Goal: Task Accomplishment & Management: Manage account settings

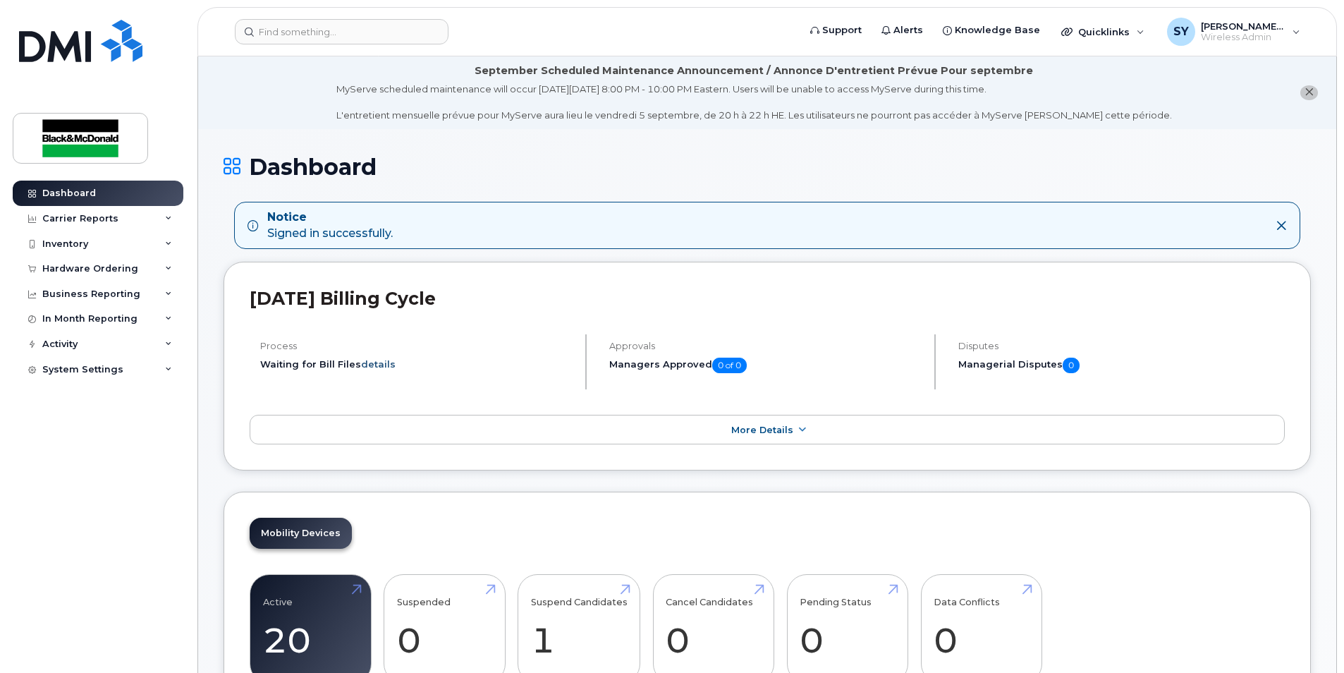
click at [376, 364] on link "details" at bounding box center [378, 363] width 35 height 11
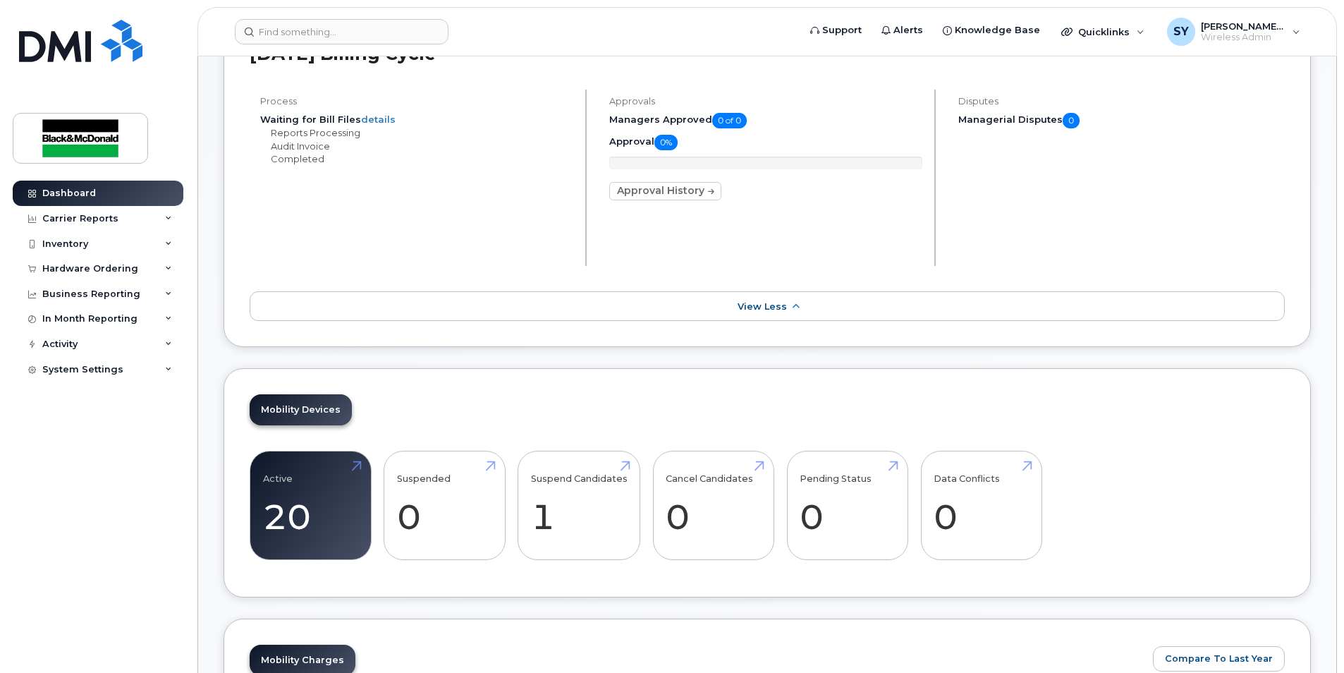
scroll to position [188, 0]
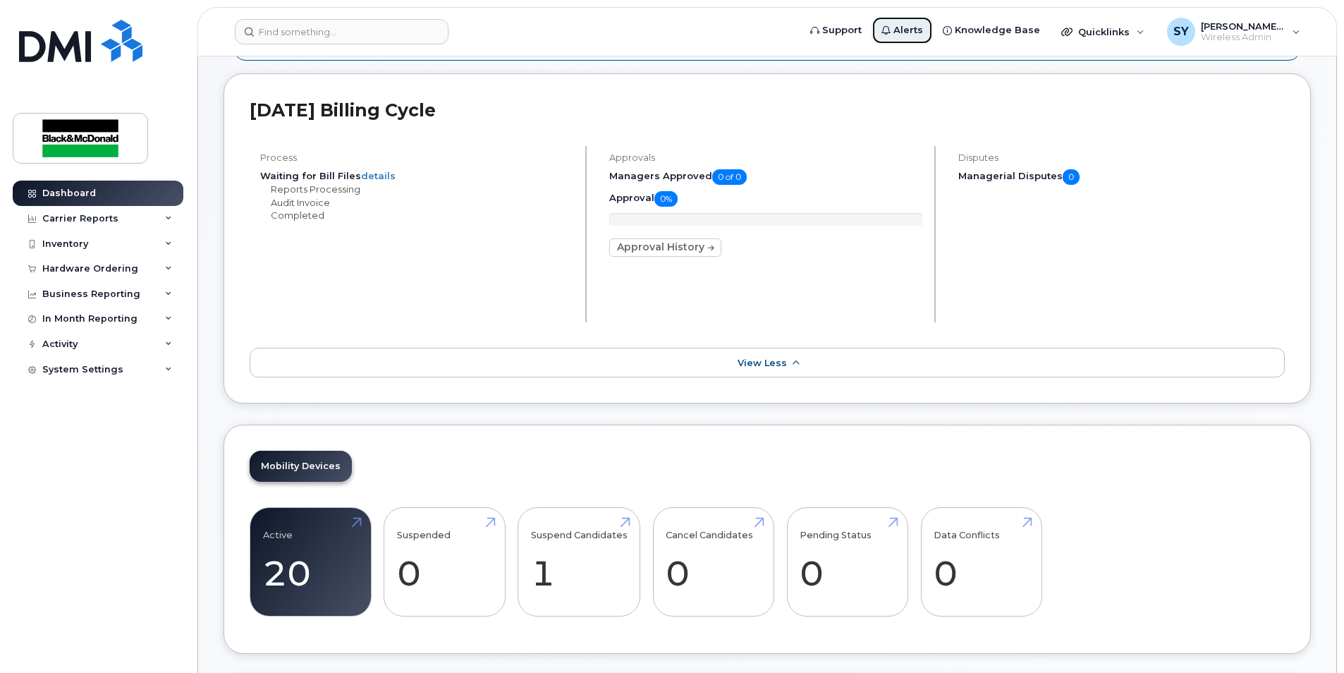
click at [655, 32] on span "Alerts" at bounding box center [908, 30] width 30 height 14
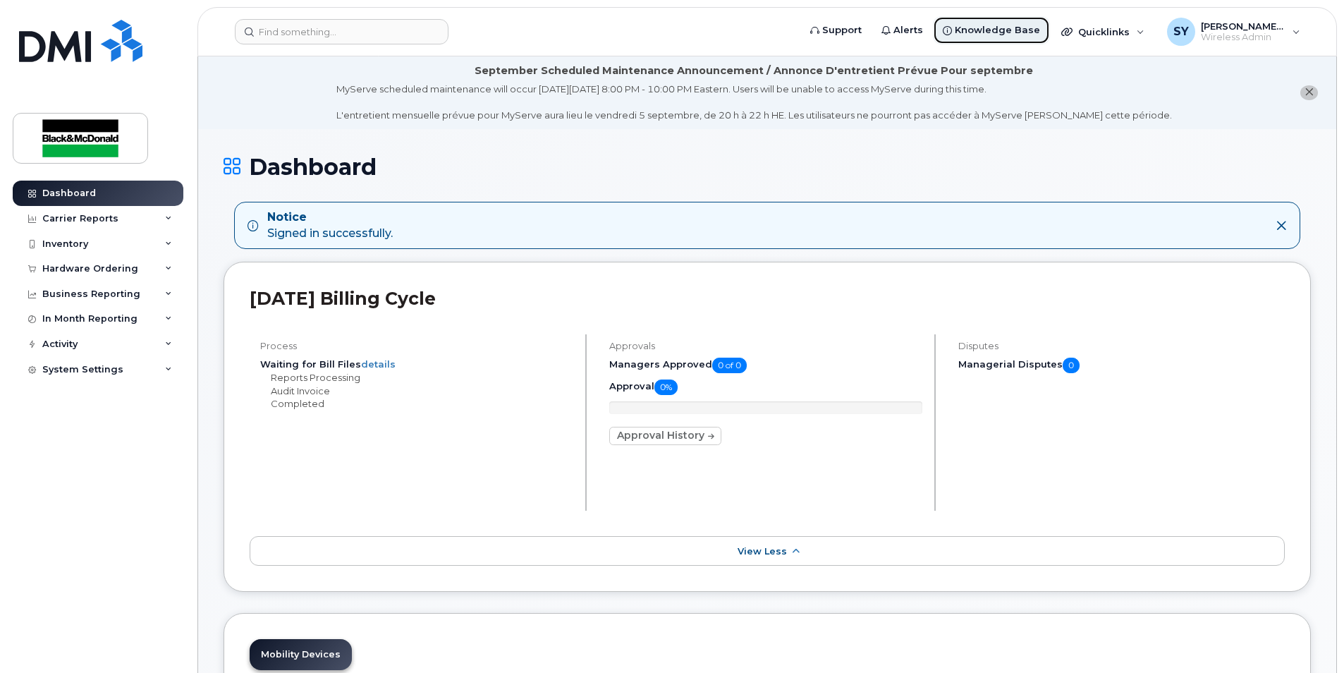
click at [655, 26] on span "Knowledge Base" at bounding box center [997, 30] width 85 height 14
click at [78, 245] on div "Inventory" at bounding box center [65, 243] width 46 height 11
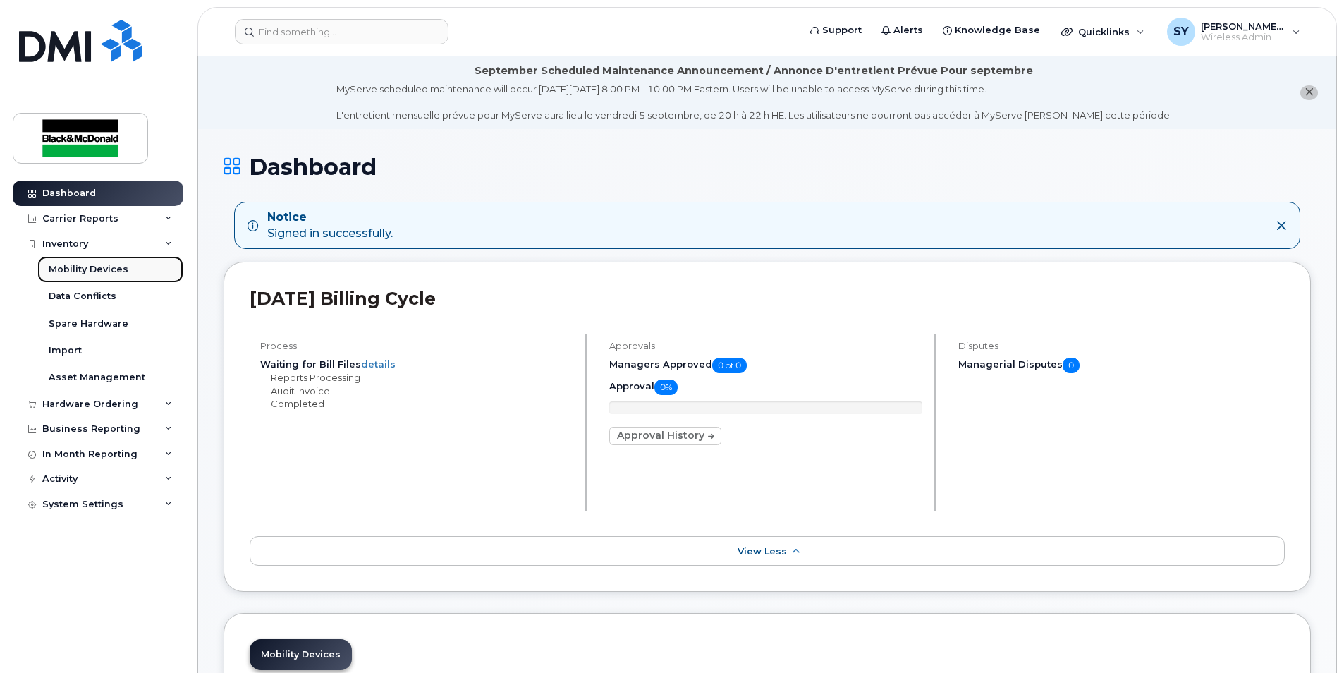
click at [111, 271] on div "Mobility Devices" at bounding box center [89, 269] width 80 height 13
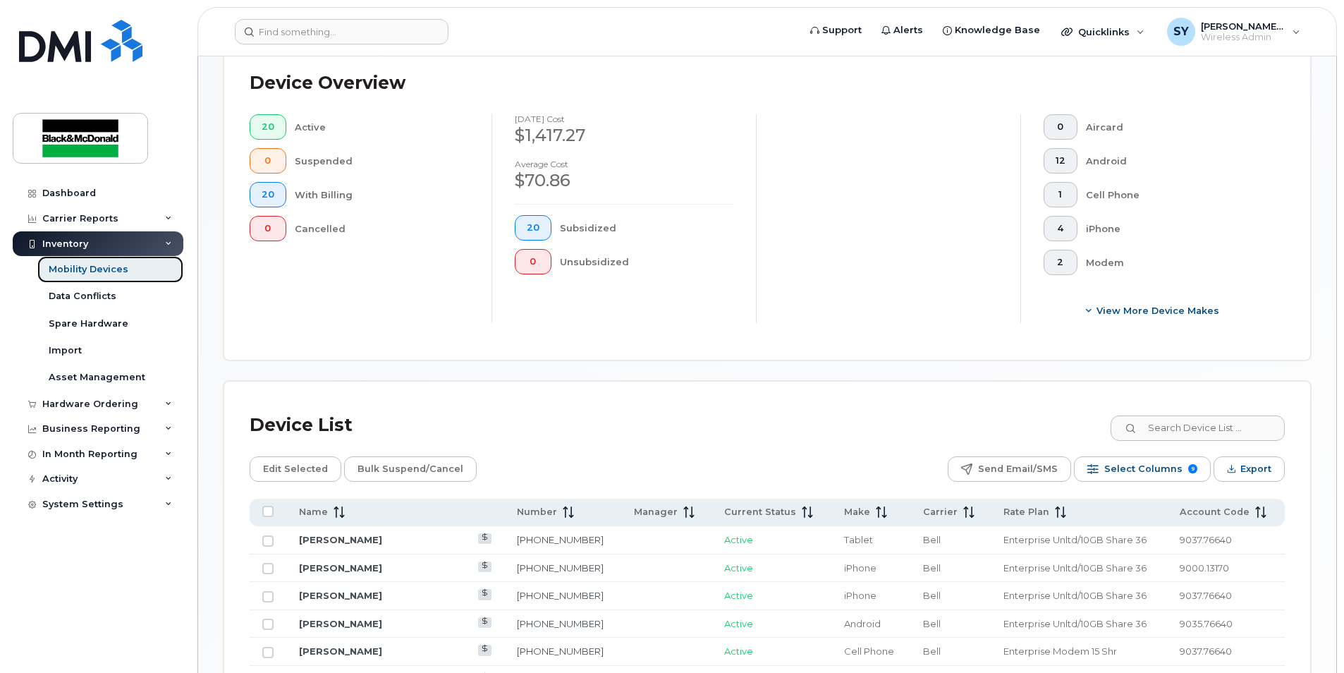
scroll to position [376, 0]
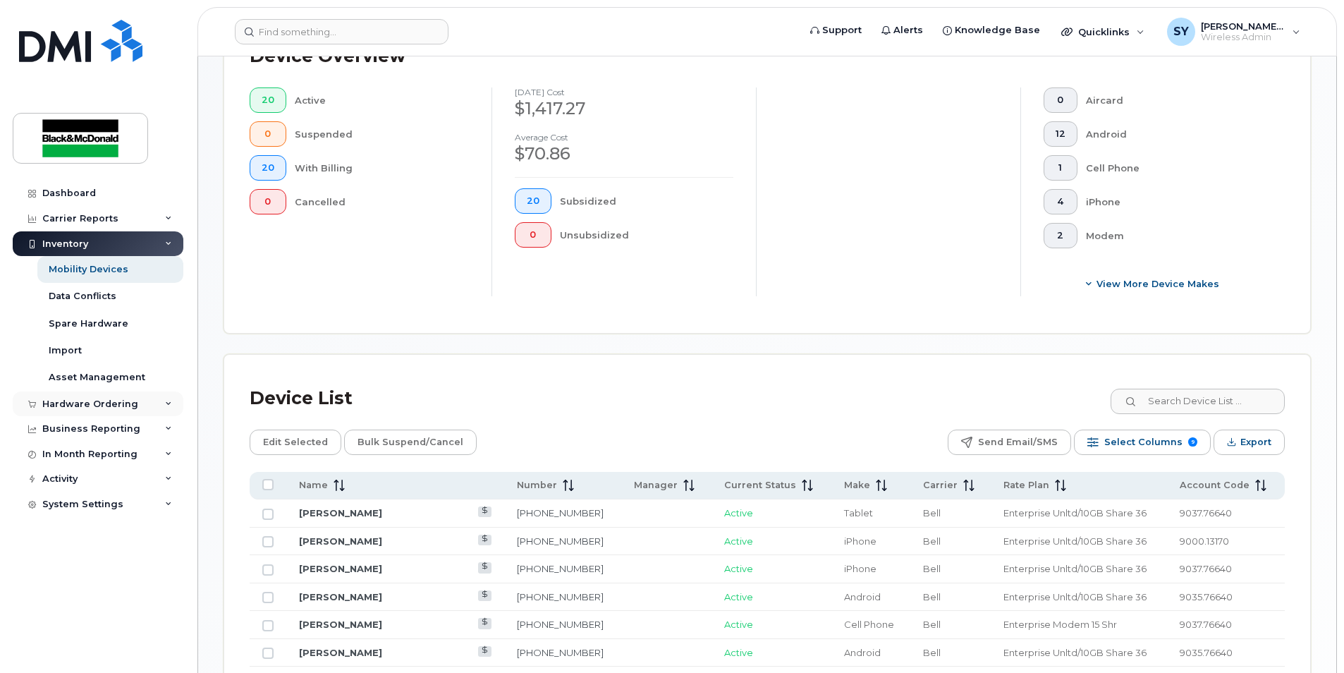
click at [121, 401] on div "Hardware Ordering" at bounding box center [90, 403] width 96 height 11
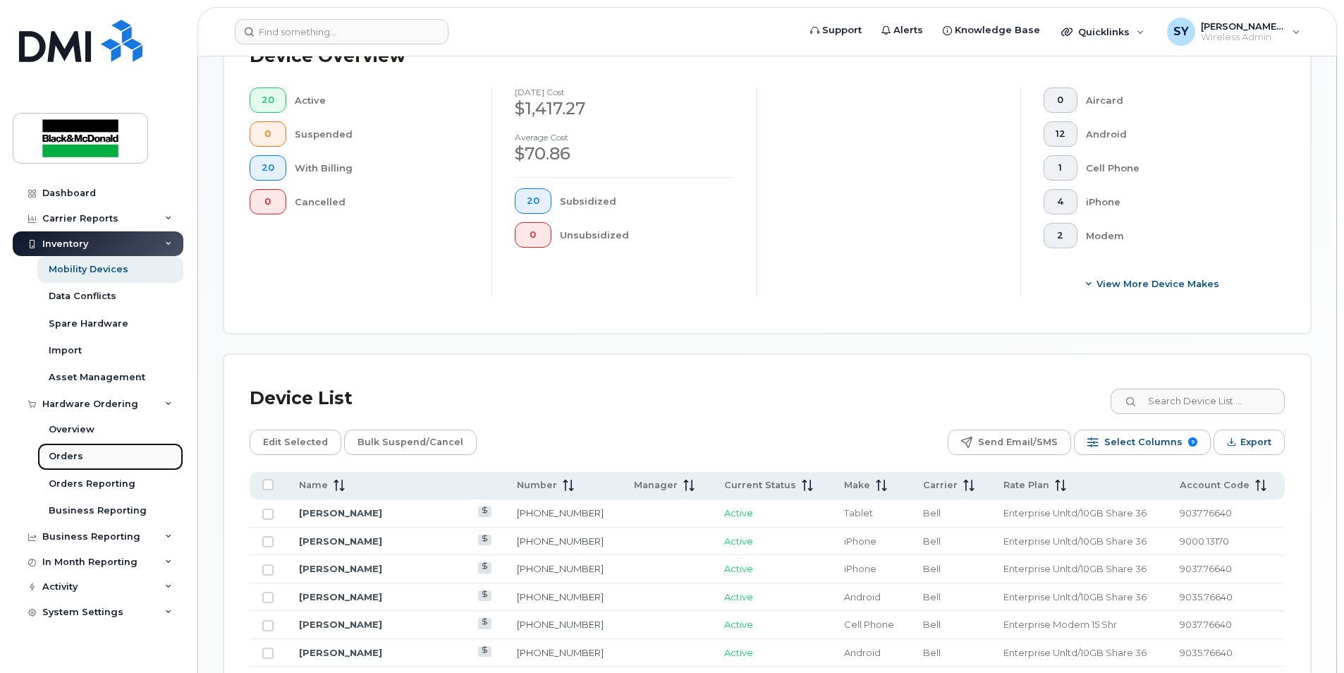
click at [75, 433] on div "Orders" at bounding box center [66, 456] width 35 height 13
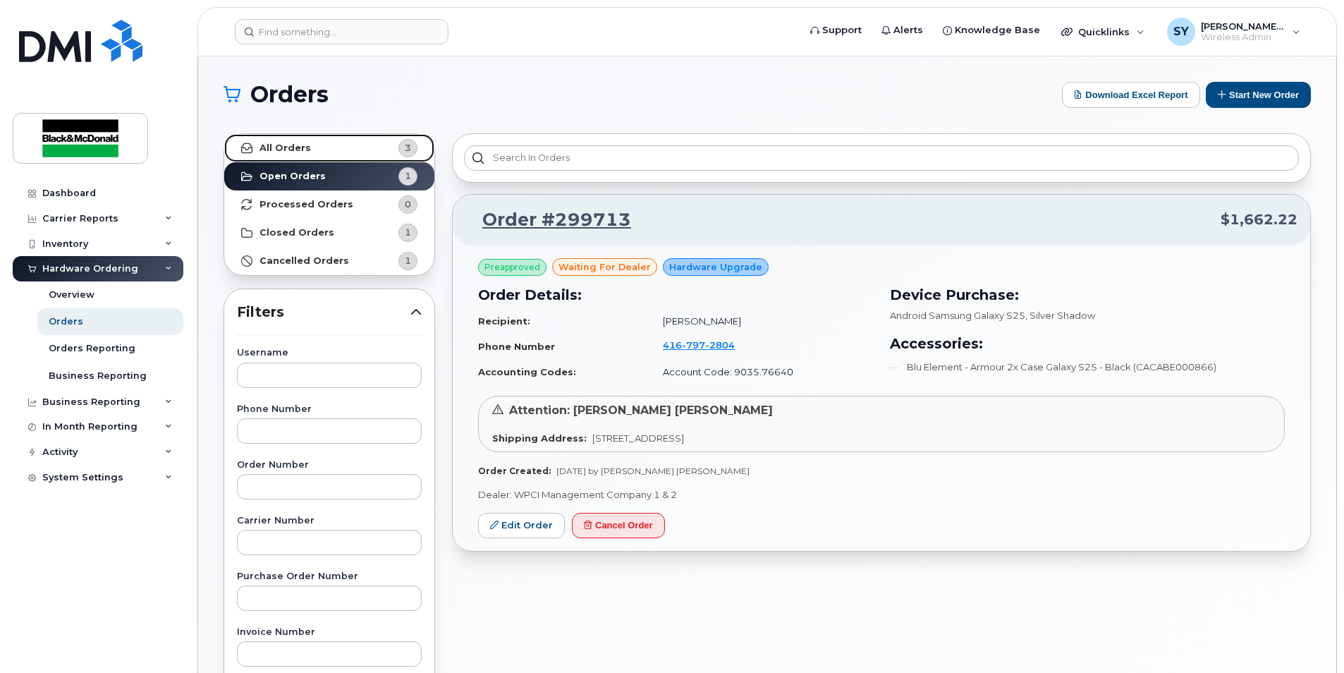
click at [286, 145] on strong "All Orders" at bounding box center [284, 147] width 51 height 11
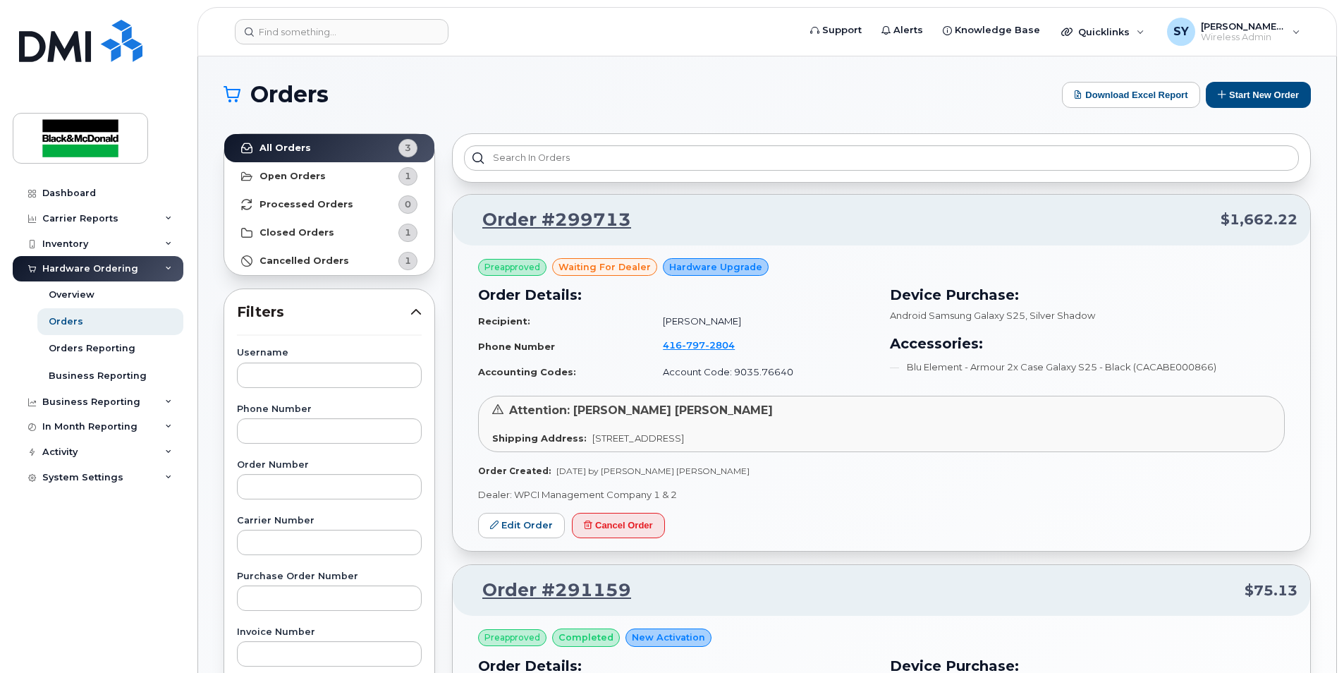
drag, startPoint x: 775, startPoint y: 2, endPoint x: 662, endPoint y: 81, distance: 137.7
click at [655, 81] on div "Orders Download Excel Report Start New Order All Orders 3 Open Orders 1 Process…" at bounding box center [767, 669] width 1138 height 1227
click at [655, 30] on span "[PERSON_NAME] [PERSON_NAME]" at bounding box center [1243, 25] width 85 height 11
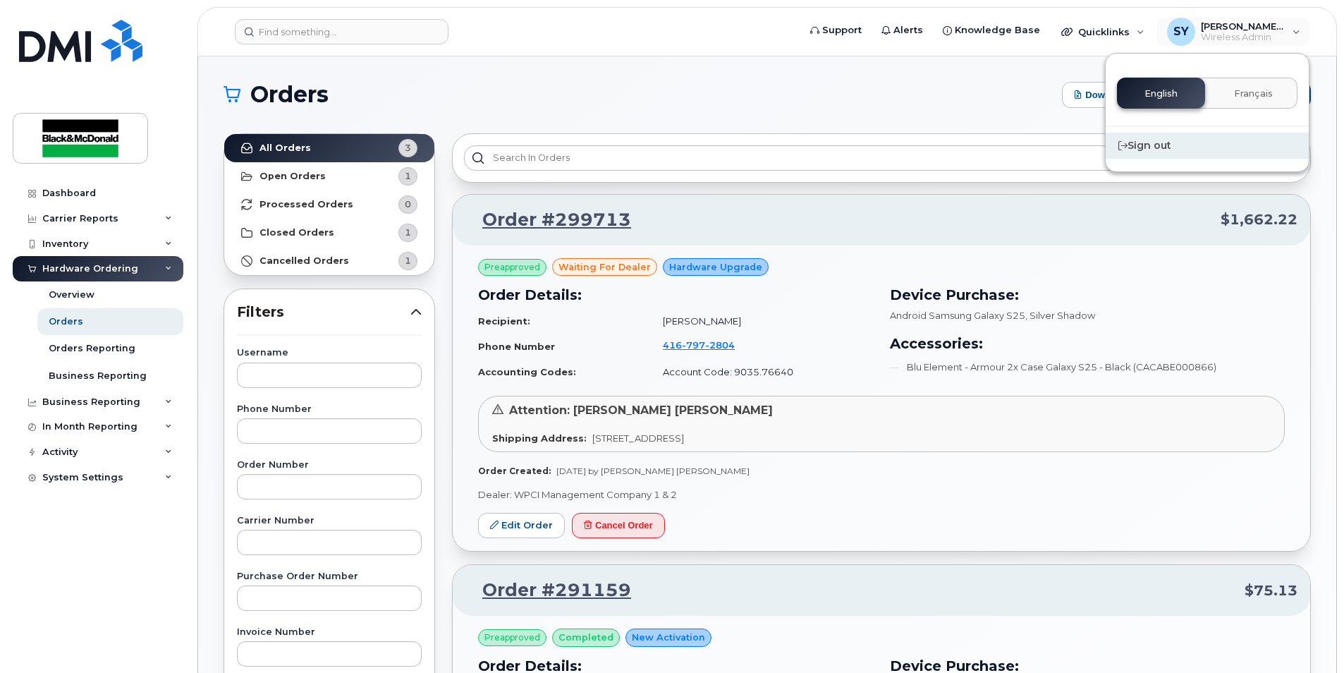
click at [655, 143] on div "Sign out" at bounding box center [1206, 146] width 203 height 26
